Goal: Transaction & Acquisition: Book appointment/travel/reservation

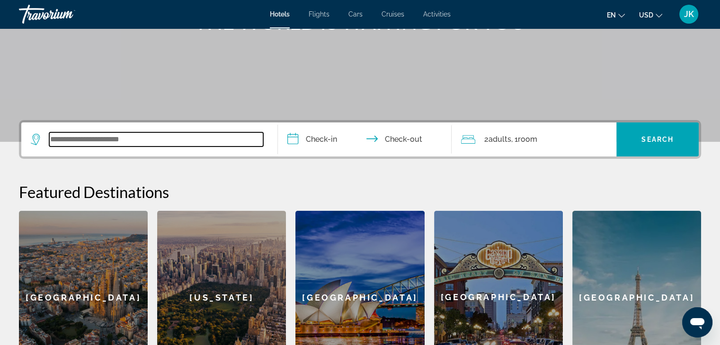
click at [98, 144] on input "Search widget" at bounding box center [156, 139] width 214 height 14
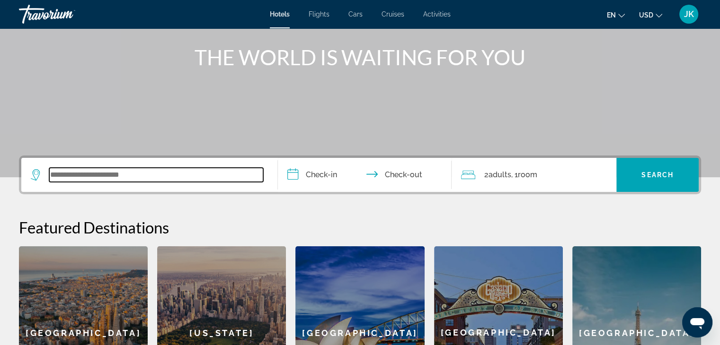
scroll to position [89, 0]
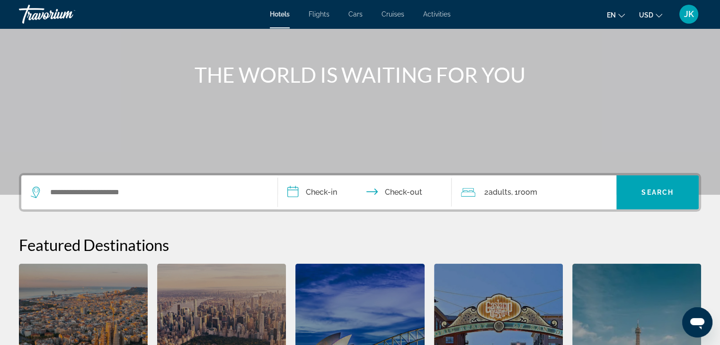
click at [322, 15] on span "Flights" at bounding box center [318, 14] width 21 height 8
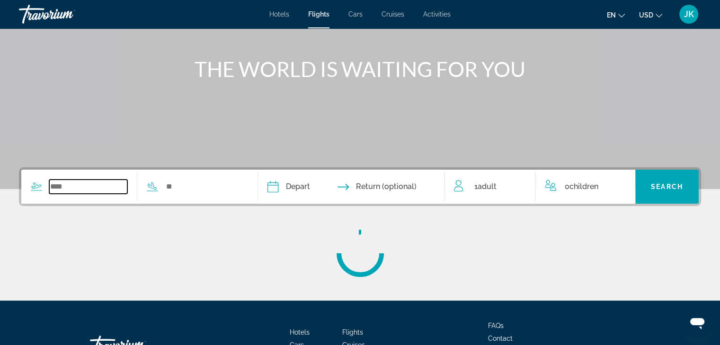
click at [65, 188] on input "Search widget" at bounding box center [88, 187] width 78 height 14
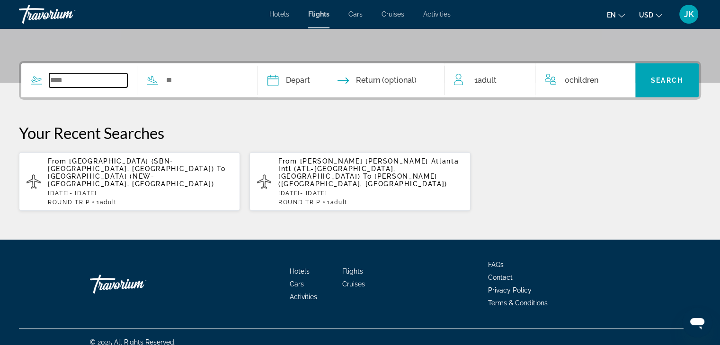
scroll to position [203, 0]
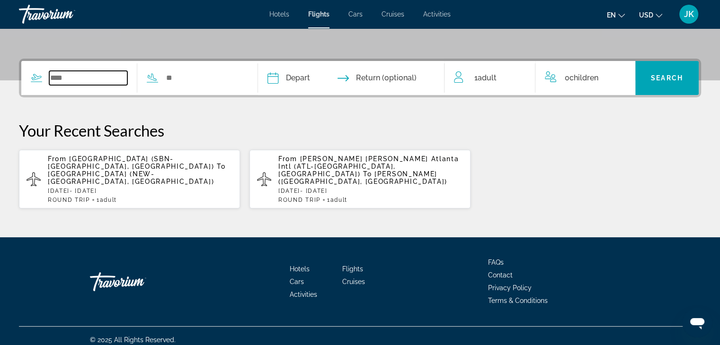
click at [82, 73] on input "Search widget" at bounding box center [88, 78] width 78 height 14
click at [193, 83] on input "Search widget" at bounding box center [204, 78] width 78 height 14
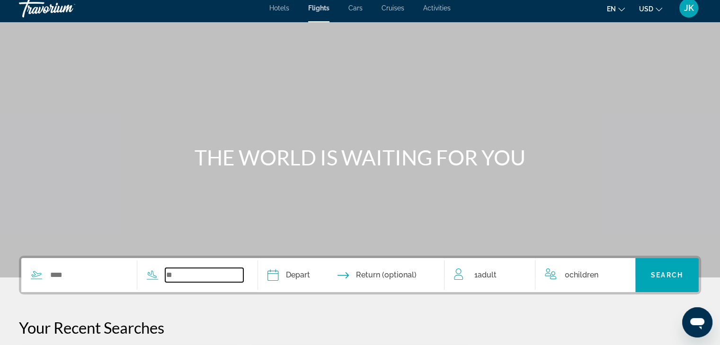
scroll to position [0, 0]
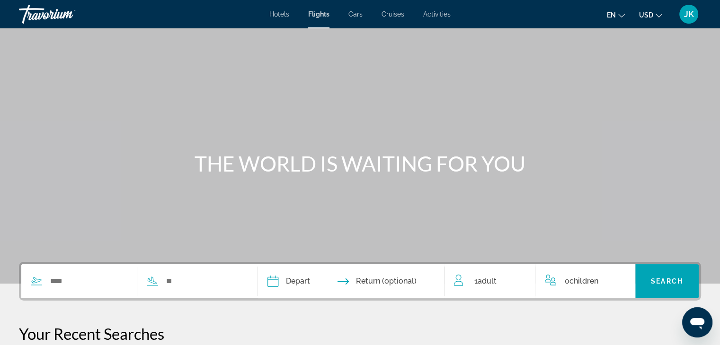
click at [360, 16] on span "Cars" at bounding box center [355, 14] width 14 height 8
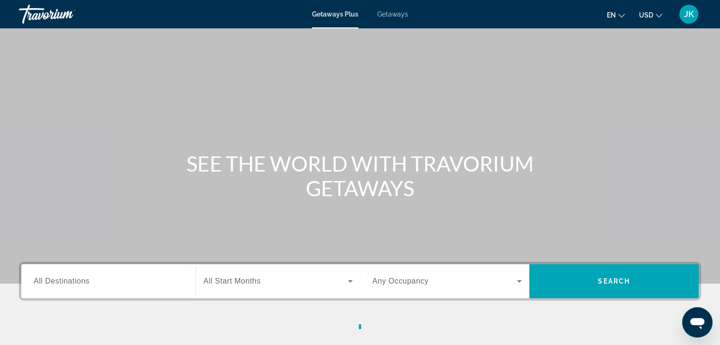
click at [392, 14] on span "Getaways" at bounding box center [392, 14] width 31 height 8
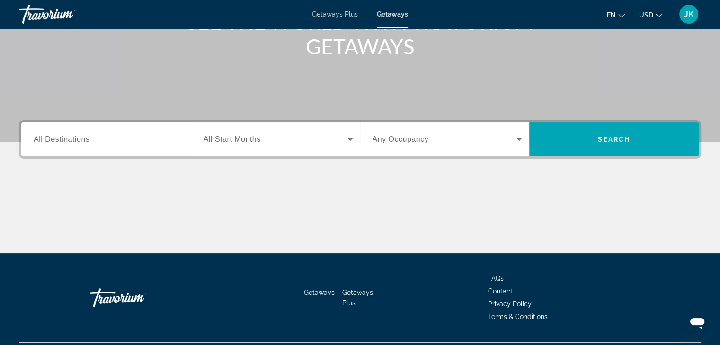
click at [70, 140] on span "All Destinations" at bounding box center [62, 139] width 56 height 8
click at [70, 140] on input "Destination All Destinations" at bounding box center [109, 139] width 150 height 11
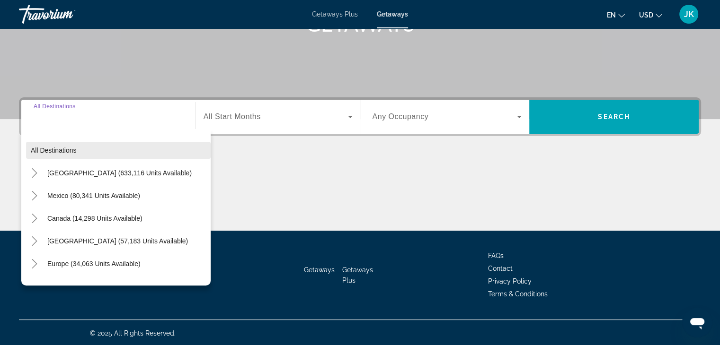
scroll to position [166, 0]
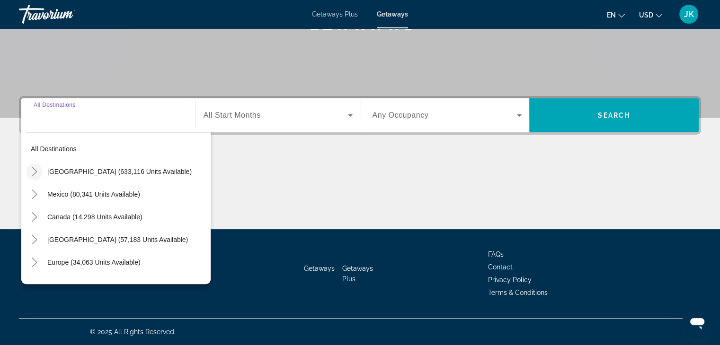
click at [35, 172] on icon "Toggle United States (633,116 units available)" at bounding box center [34, 171] width 5 height 9
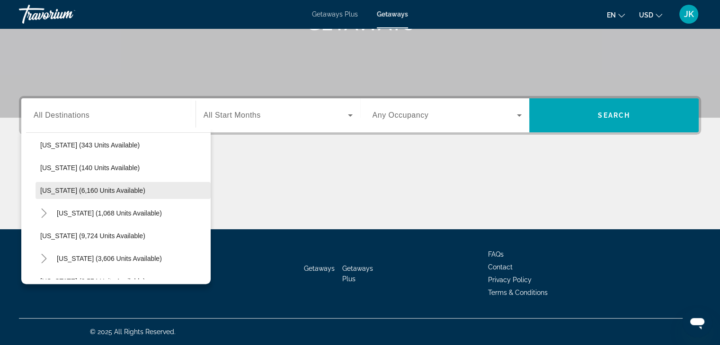
scroll to position [264, 0]
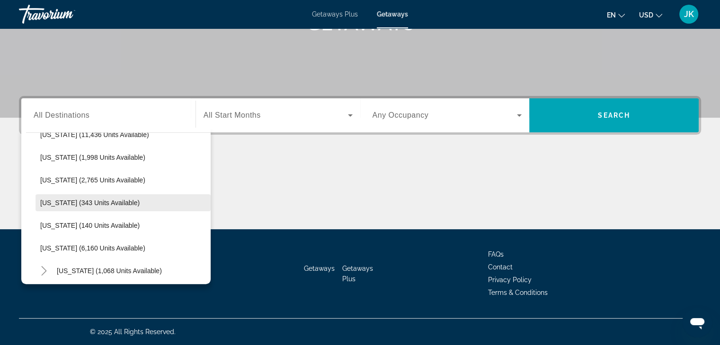
click at [87, 206] on span "Search widget" at bounding box center [122, 203] width 175 height 23
type input "**********"
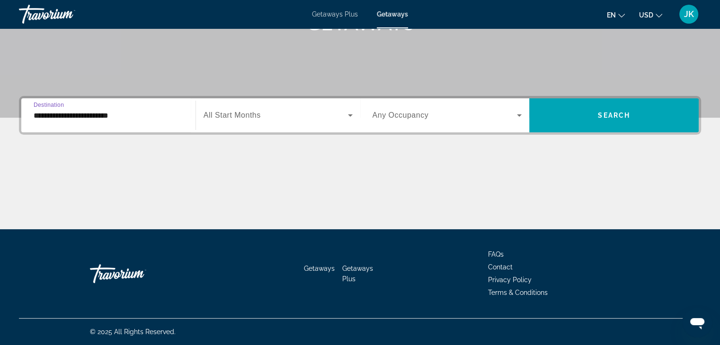
click at [271, 115] on span "Search widget" at bounding box center [275, 115] width 144 height 11
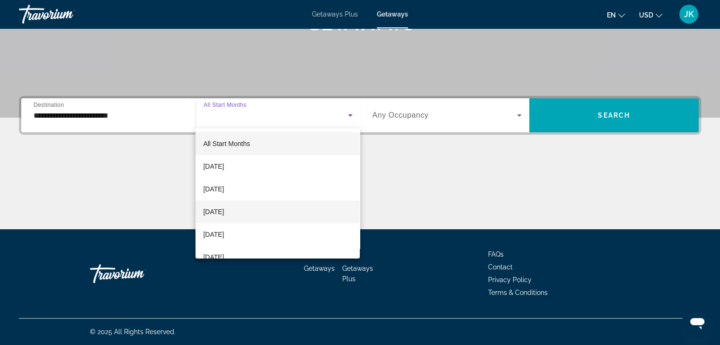
click at [224, 214] on span "[DATE]" at bounding box center [213, 211] width 21 height 11
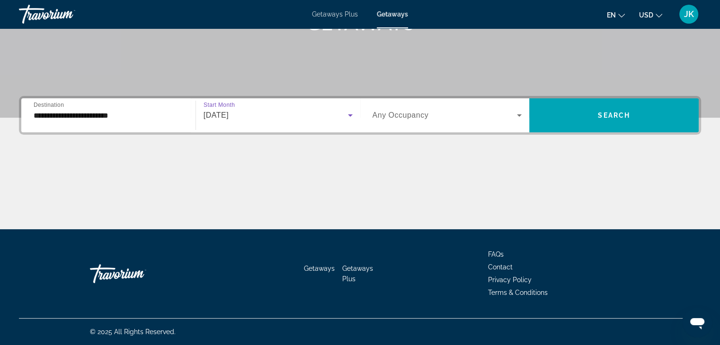
click at [437, 112] on span "Search widget" at bounding box center [444, 115] width 145 height 11
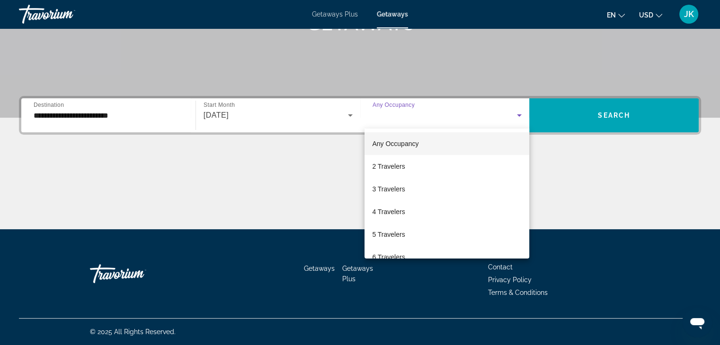
click at [386, 147] on span "Any Occupancy" at bounding box center [395, 144] width 46 height 8
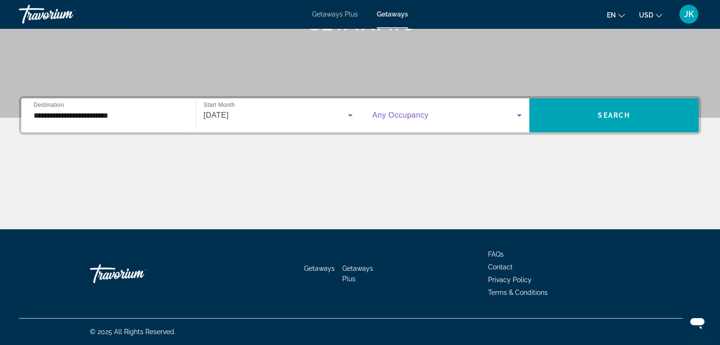
click at [423, 121] on div "Search widget" at bounding box center [447, 115] width 150 height 26
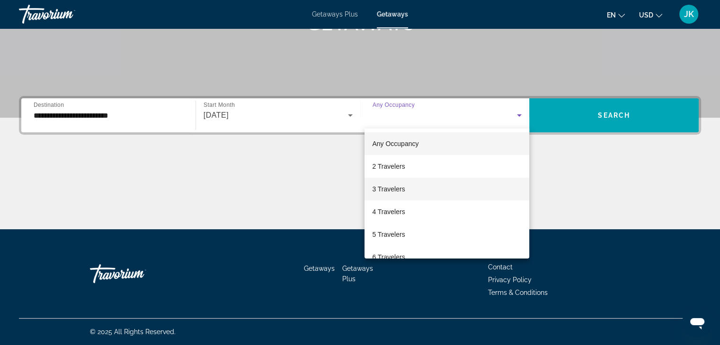
click at [397, 187] on span "3 Travelers" at bounding box center [388, 189] width 33 height 11
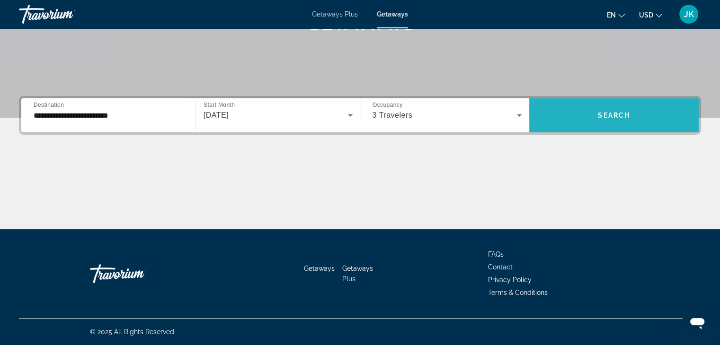
click at [632, 117] on span "Search widget" at bounding box center [613, 115] width 169 height 23
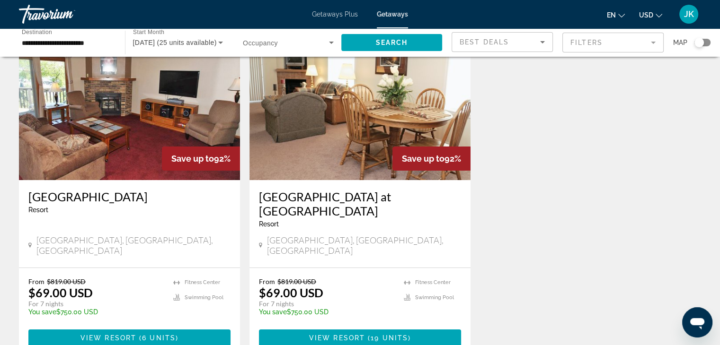
scroll to position [78, 0]
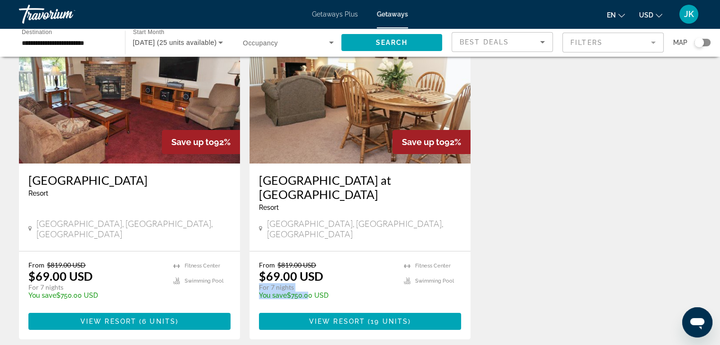
drag, startPoint x: 260, startPoint y: 266, endPoint x: 308, endPoint y: 267, distance: 48.7
click at [305, 268] on div "From $819.00 USD $69.00 USD For 7 nights You save $750.00 USD temp" at bounding box center [326, 283] width 135 height 45
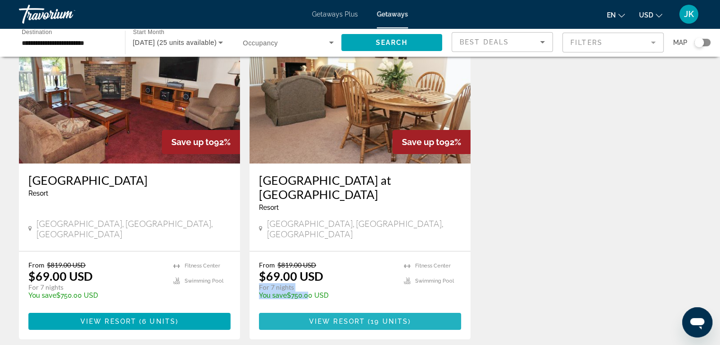
click at [376, 318] on span "19 units" at bounding box center [388, 322] width 37 height 8
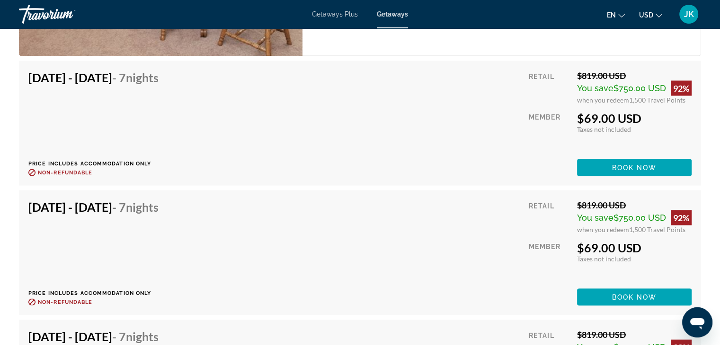
scroll to position [1892, 0]
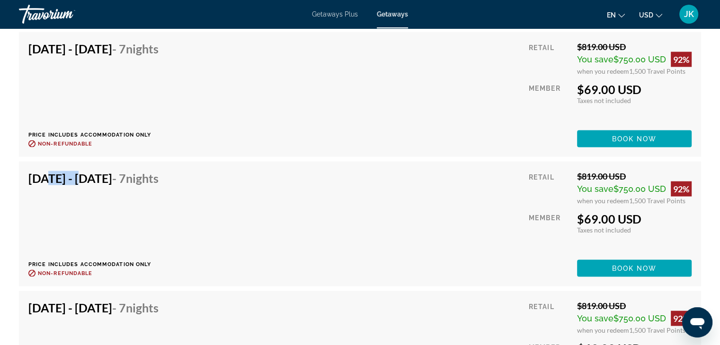
drag, startPoint x: 42, startPoint y: 180, endPoint x: 76, endPoint y: 179, distance: 34.1
click at [76, 179] on h4 "[DATE] - [DATE] - 7 Nights" at bounding box center [93, 178] width 130 height 14
drag, startPoint x: 102, startPoint y: 180, endPoint x: 183, endPoint y: 181, distance: 81.4
click at [158, 181] on h4 "[DATE] - [DATE] - 7 Nights" at bounding box center [93, 178] width 130 height 14
click at [250, 193] on div "[DATE] - [DATE] - 7 Nights Price includes accommodation only Refundable until :…" at bounding box center [359, 224] width 663 height 106
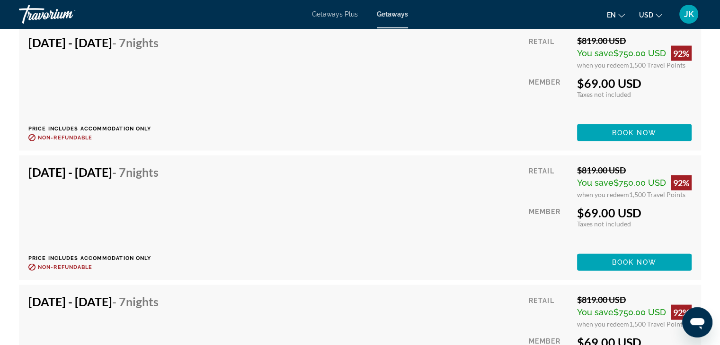
scroll to position [2034, 0]
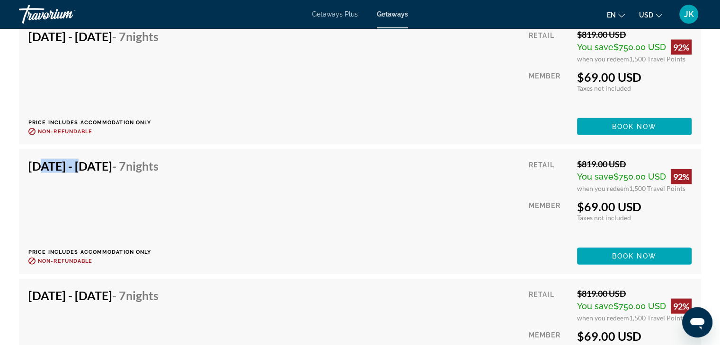
drag, startPoint x: 34, startPoint y: 167, endPoint x: 77, endPoint y: 165, distance: 43.6
click at [76, 165] on h4 "[DATE] - [DATE] - 7 Nights" at bounding box center [93, 166] width 130 height 14
drag, startPoint x: 105, startPoint y: 168, endPoint x: 165, endPoint y: 171, distance: 60.1
click at [158, 170] on h4 "[DATE] - [DATE] - 7 Nights" at bounding box center [93, 166] width 130 height 14
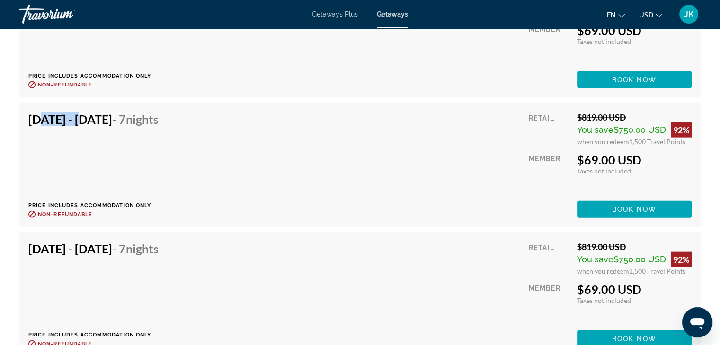
scroll to position [2082, 0]
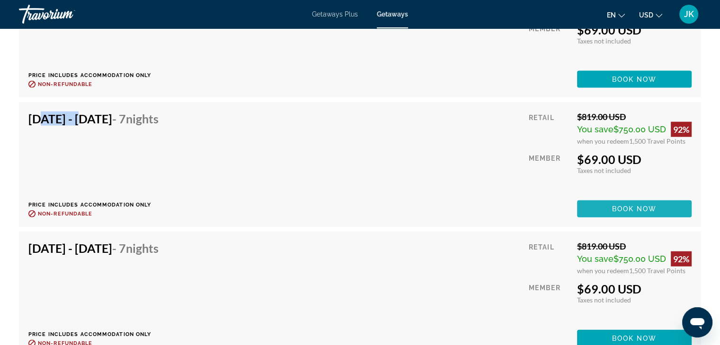
click at [641, 207] on span "Book now" at bounding box center [634, 209] width 45 height 8
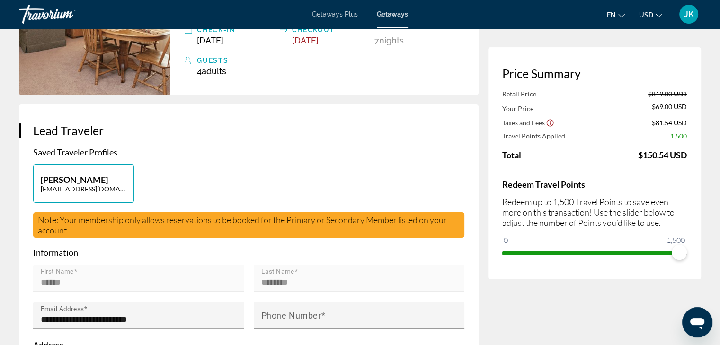
scroll to position [142, 0]
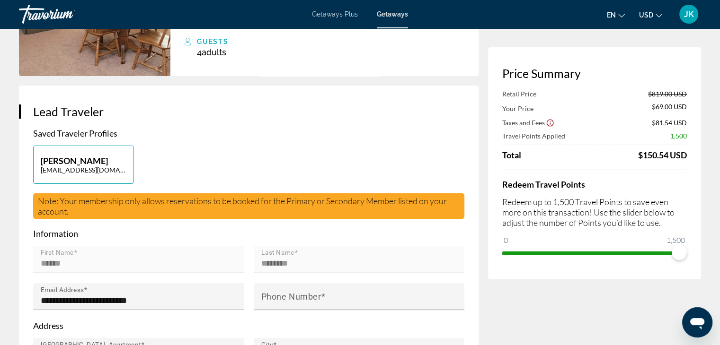
drag, startPoint x: 627, startPoint y: 160, endPoint x: 638, endPoint y: 162, distance: 11.4
click at [638, 162] on div "Retail Price $819.00 USD Your Price $69.00 USD Taxes and Fees $81.54 USD Travel…" at bounding box center [594, 175] width 185 height 171
drag, startPoint x: 649, startPoint y: 123, endPoint x: 686, endPoint y: 125, distance: 36.9
click at [686, 125] on div "Taxes and Fees $81.54 USD" at bounding box center [594, 122] width 185 height 9
click at [686, 125] on span "$81.54 USD" at bounding box center [668, 123] width 35 height 8
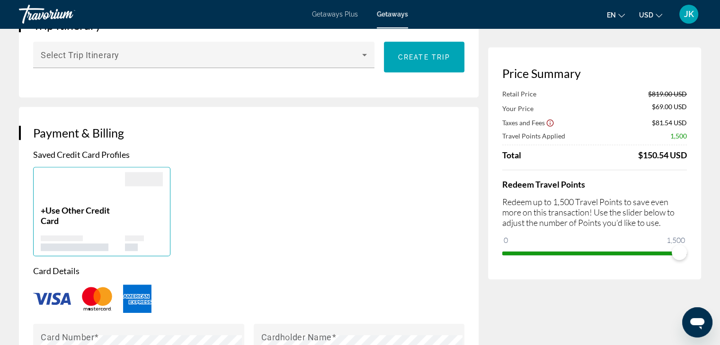
scroll to position [615, 0]
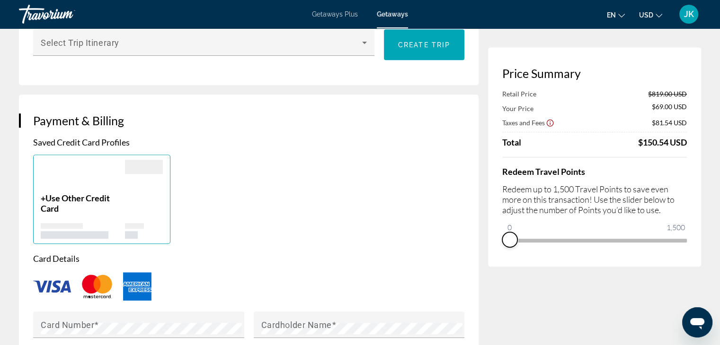
drag, startPoint x: 683, startPoint y: 253, endPoint x: 482, endPoint y: 262, distance: 201.7
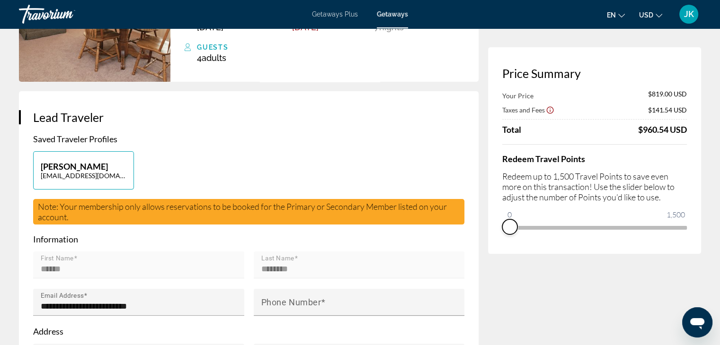
scroll to position [0, 0]
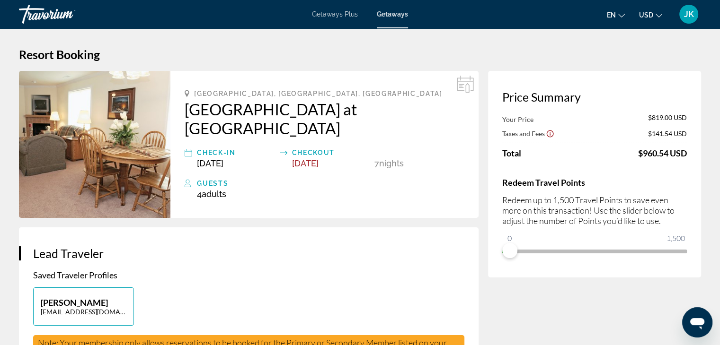
drag, startPoint x: 625, startPoint y: 153, endPoint x: 688, endPoint y: 152, distance: 62.9
click at [688, 152] on div "Price Summary Your Price $819.00 USD Taxes and Fees $141.54 USD Total $960.54 U…" at bounding box center [594, 174] width 213 height 207
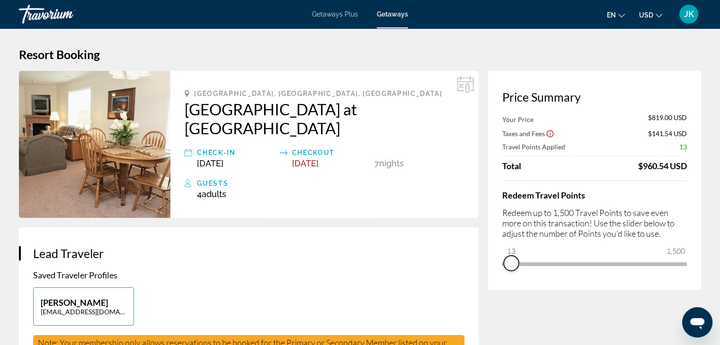
click at [511, 263] on ngx-slider "0 1,500 13" at bounding box center [594, 264] width 185 height 2
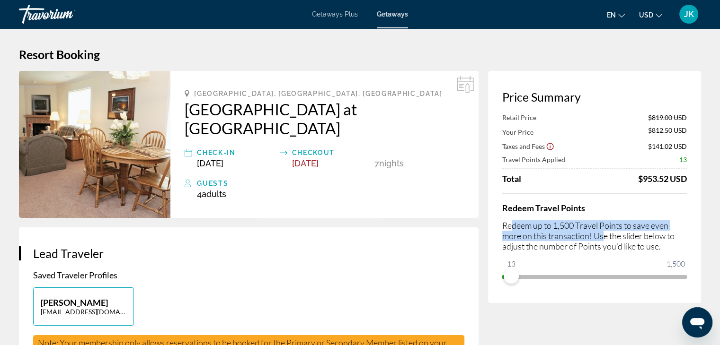
drag, startPoint x: 511, startPoint y: 226, endPoint x: 605, endPoint y: 231, distance: 93.8
click at [605, 231] on p "Redeem up to 1,500 Travel Points to save even more on this transaction! Use the…" at bounding box center [594, 235] width 185 height 31
drag, startPoint x: 509, startPoint y: 278, endPoint x: 591, endPoint y: 279, distance: 82.3
click at [591, 279] on span "ngx-slider" at bounding box center [591, 276] width 15 height 15
drag, startPoint x: 634, startPoint y: 178, endPoint x: 686, endPoint y: 179, distance: 51.6
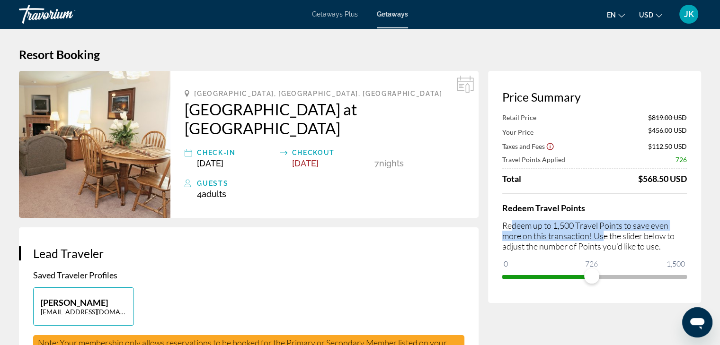
click at [686, 179] on div "Total $568.50 USD" at bounding box center [594, 179] width 185 height 10
drag, startPoint x: 592, startPoint y: 282, endPoint x: 696, endPoint y: 286, distance: 104.2
click at [695, 285] on div "Price Summary Retail Price $819.00 USD Your Price $456.00 USD Taxes and Fees $1…" at bounding box center [594, 187] width 213 height 232
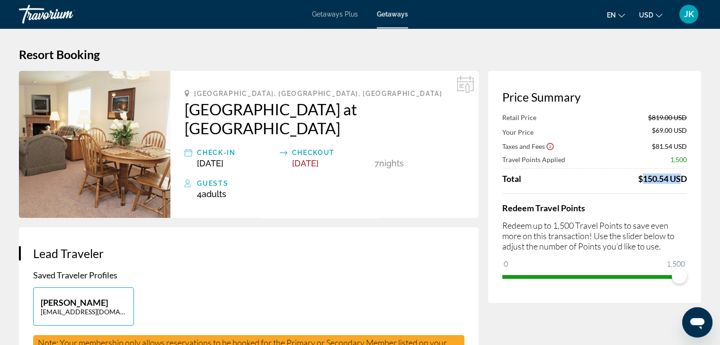
drag, startPoint x: 634, startPoint y: 180, endPoint x: 676, endPoint y: 180, distance: 41.2
click at [676, 180] on div "Total $150.54 USD" at bounding box center [594, 179] width 185 height 10
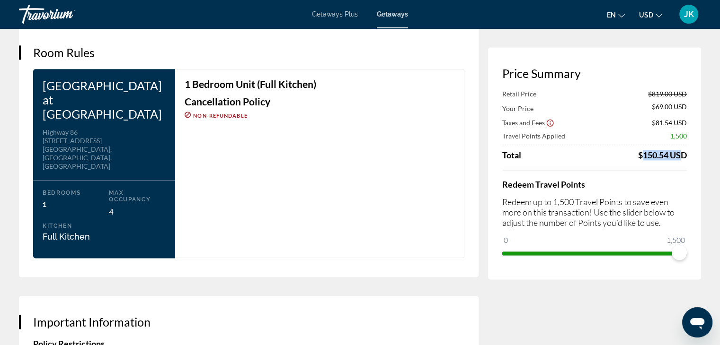
scroll to position [1135, 0]
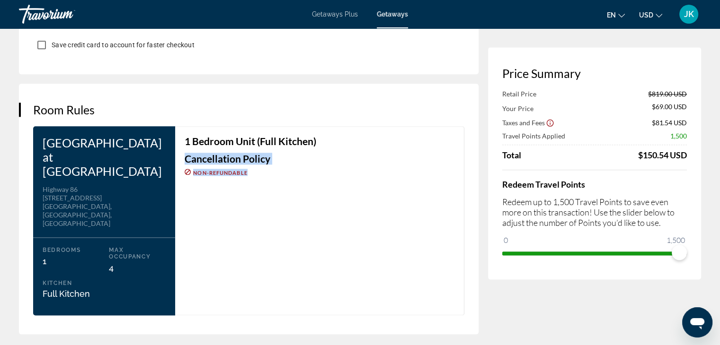
drag, startPoint x: 258, startPoint y: 159, endPoint x: 177, endPoint y: 134, distance: 84.7
click at [177, 134] on div "1 Bedroom Unit (Full Kitchen) Cancellation Policy Non-refundable" at bounding box center [319, 220] width 289 height 189
click at [217, 179] on div "1 Bedroom Unit (Full Kitchen) Cancellation Policy Non-refundable" at bounding box center [319, 220] width 289 height 189
click at [260, 158] on div "1 Bedroom Unit (Full Kitchen) Cancellation Policy Non-refundable" at bounding box center [319, 220] width 289 height 189
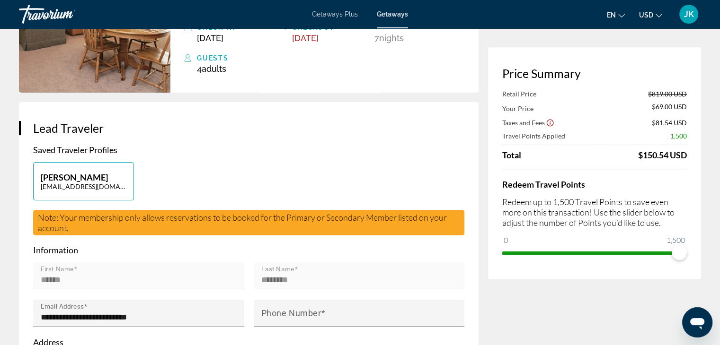
scroll to position [0, 0]
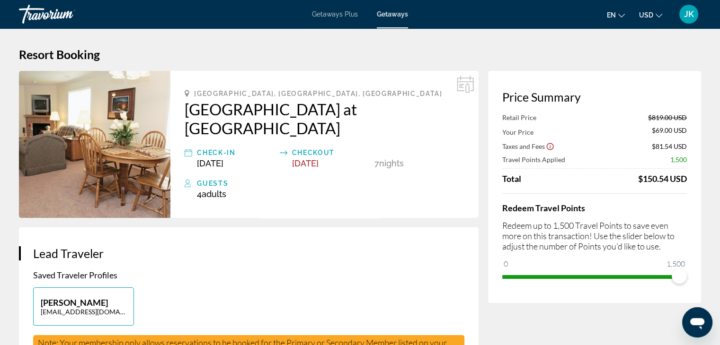
drag, startPoint x: 636, startPoint y: 179, endPoint x: 695, endPoint y: 174, distance: 58.9
click at [695, 174] on div "Price Summary Retail Price $819.00 USD Your Price $69.00 USD Taxes and Fees $81…" at bounding box center [594, 187] width 213 height 232
click at [43, 14] on div "Travorium" at bounding box center [66, 14] width 95 height 25
